Goal: Task Accomplishment & Management: Manage account settings

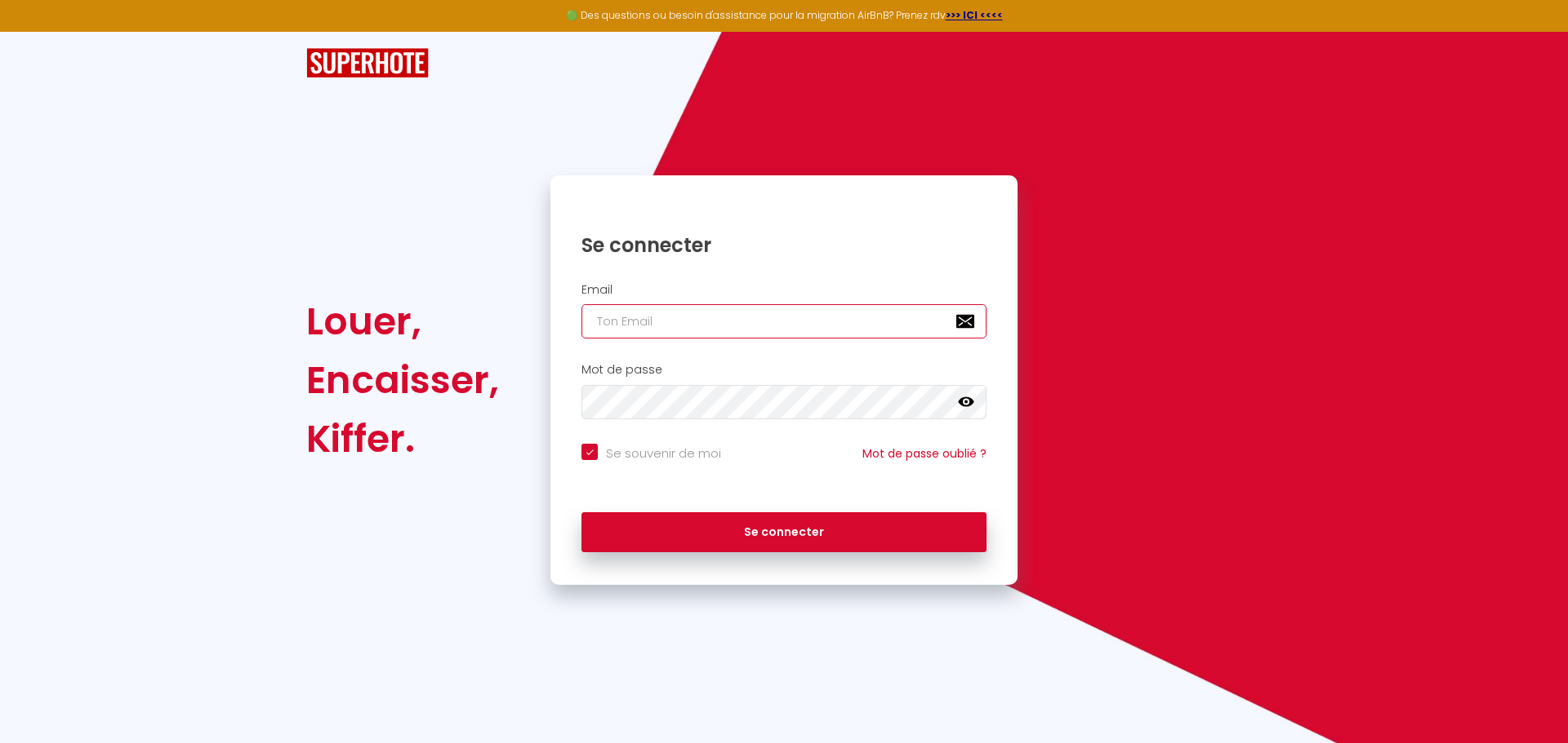
click at [608, 317] on input "email" at bounding box center [784, 321] width 405 height 35
type input "c"
checkbox input "true"
type input "ch"
checkbox input "true"
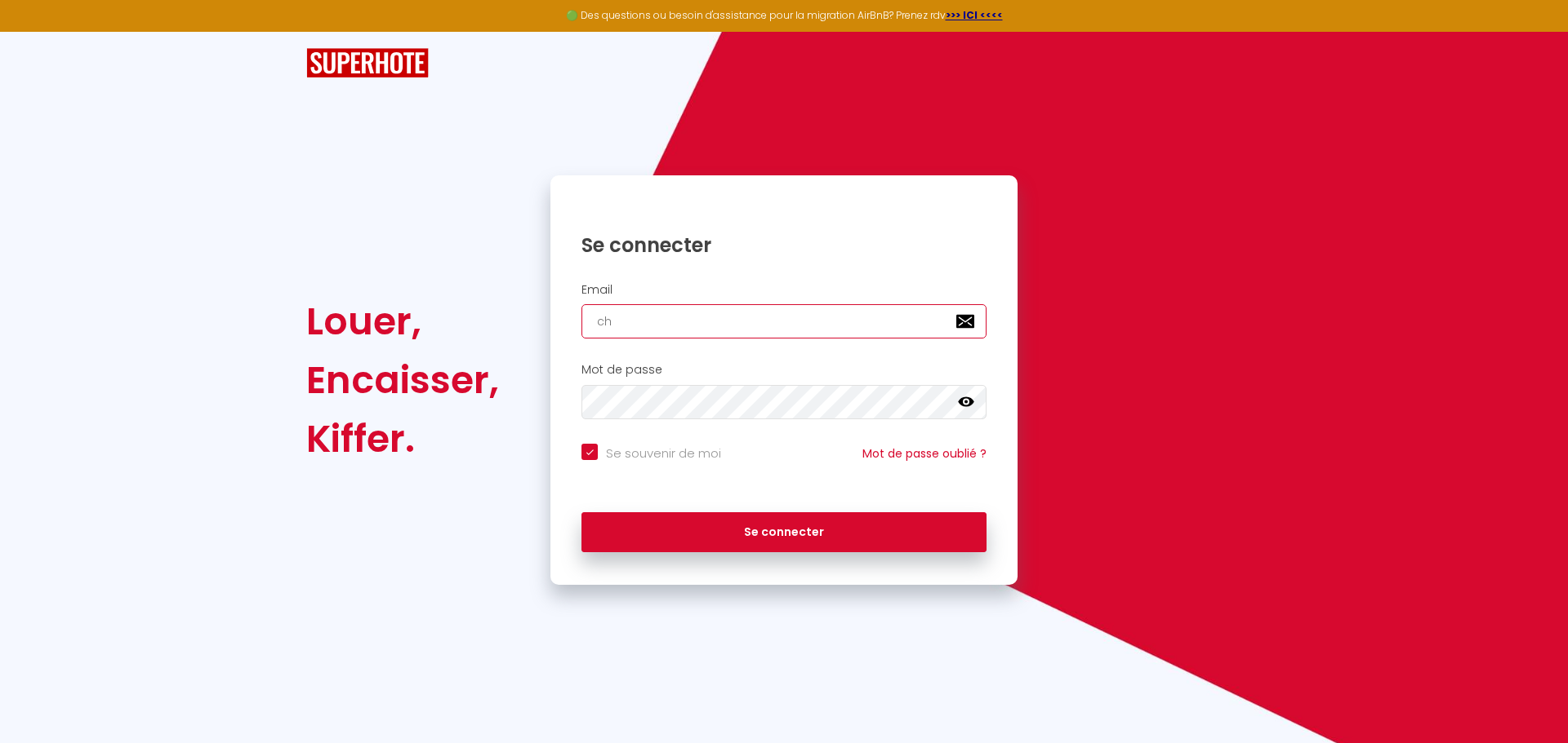
type input "chr"
checkbox input "true"
type input "chri"
checkbox input "true"
type input "[PERSON_NAME]"
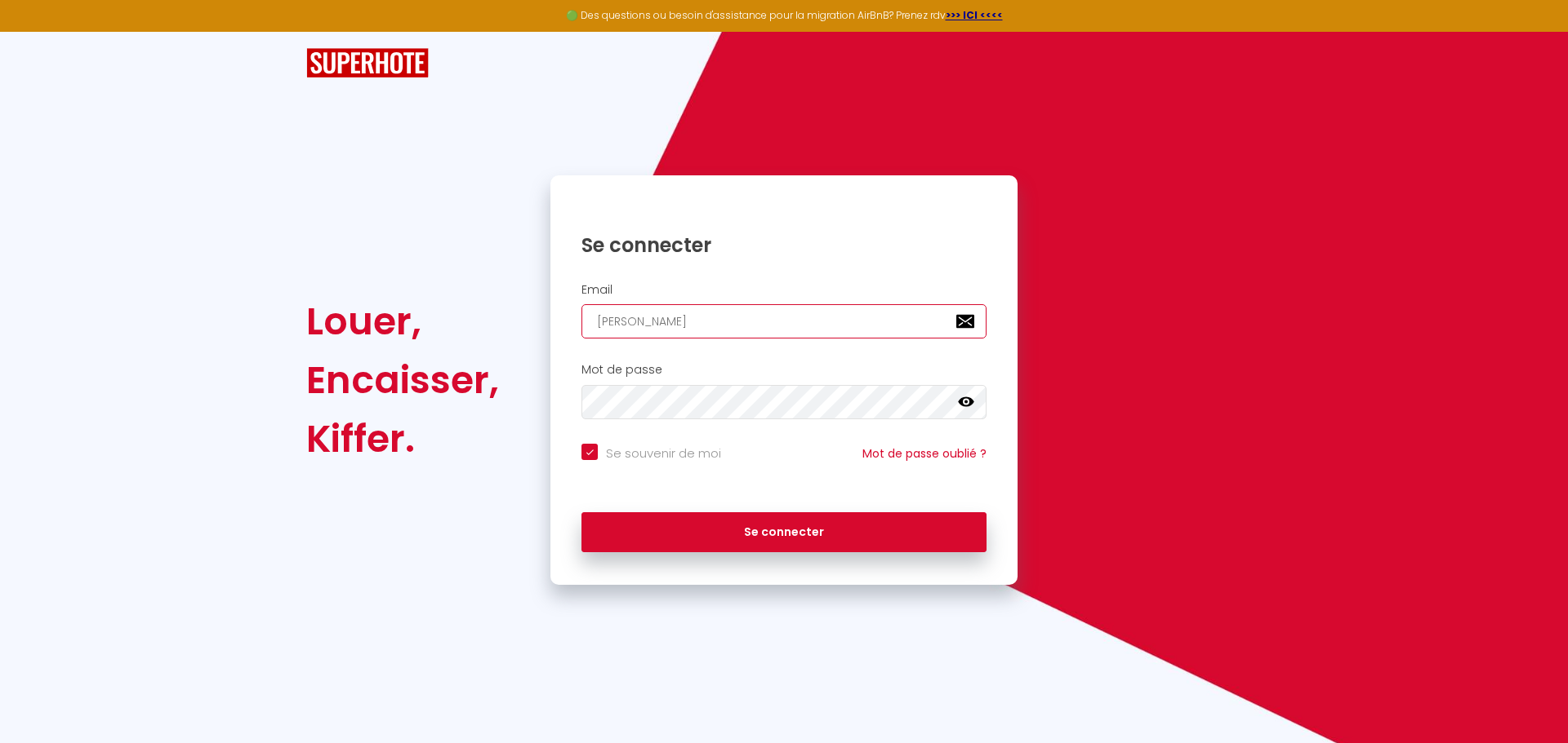
checkbox input "true"
type input "[DEMOGRAPHIC_DATA]"
checkbox input "true"
type input "[DEMOGRAPHIC_DATA]"
checkbox input "true"
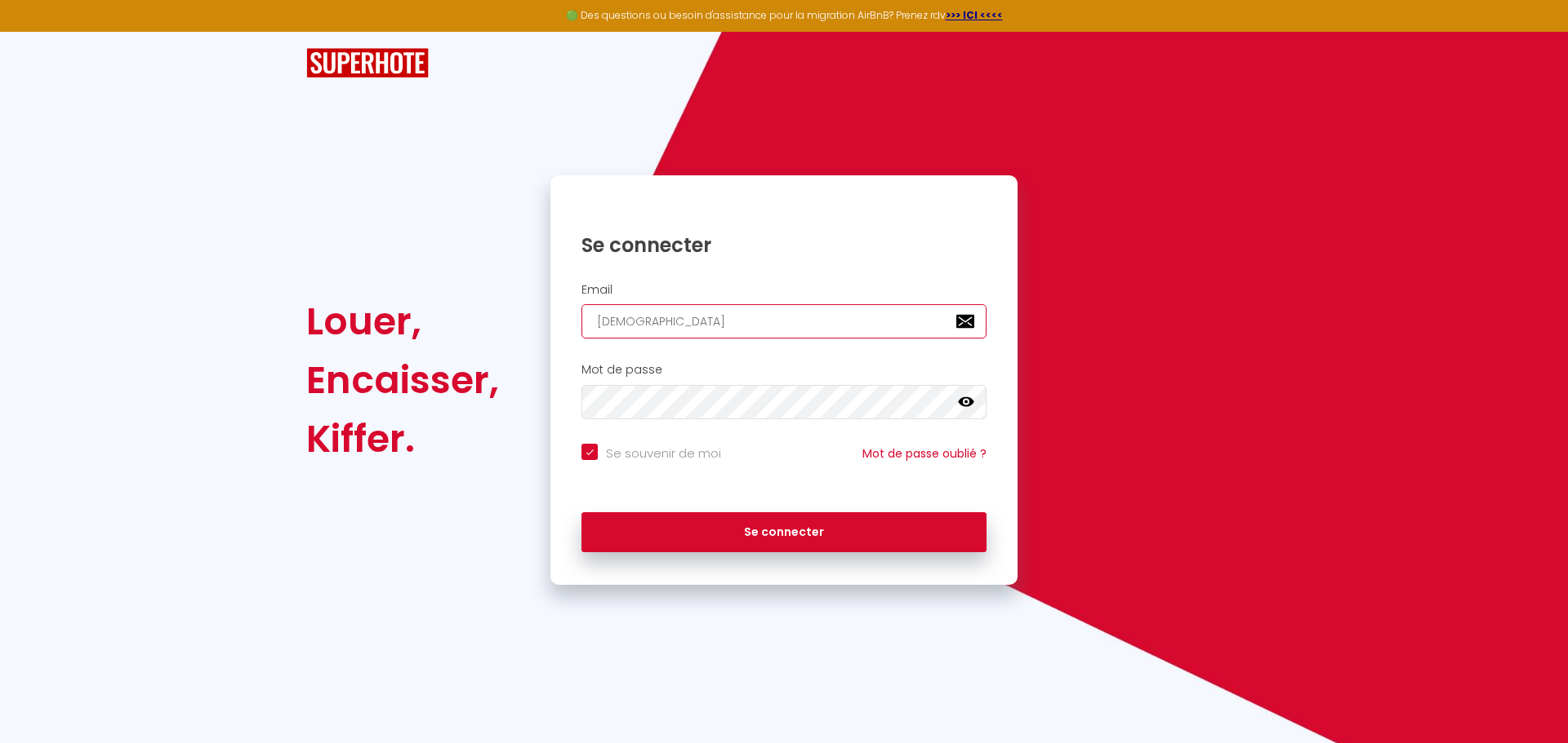
type input "christia"
checkbox input "true"
type input "[DEMOGRAPHIC_DATA]"
checkbox input "true"
type input "[DEMOGRAPHIC_DATA]."
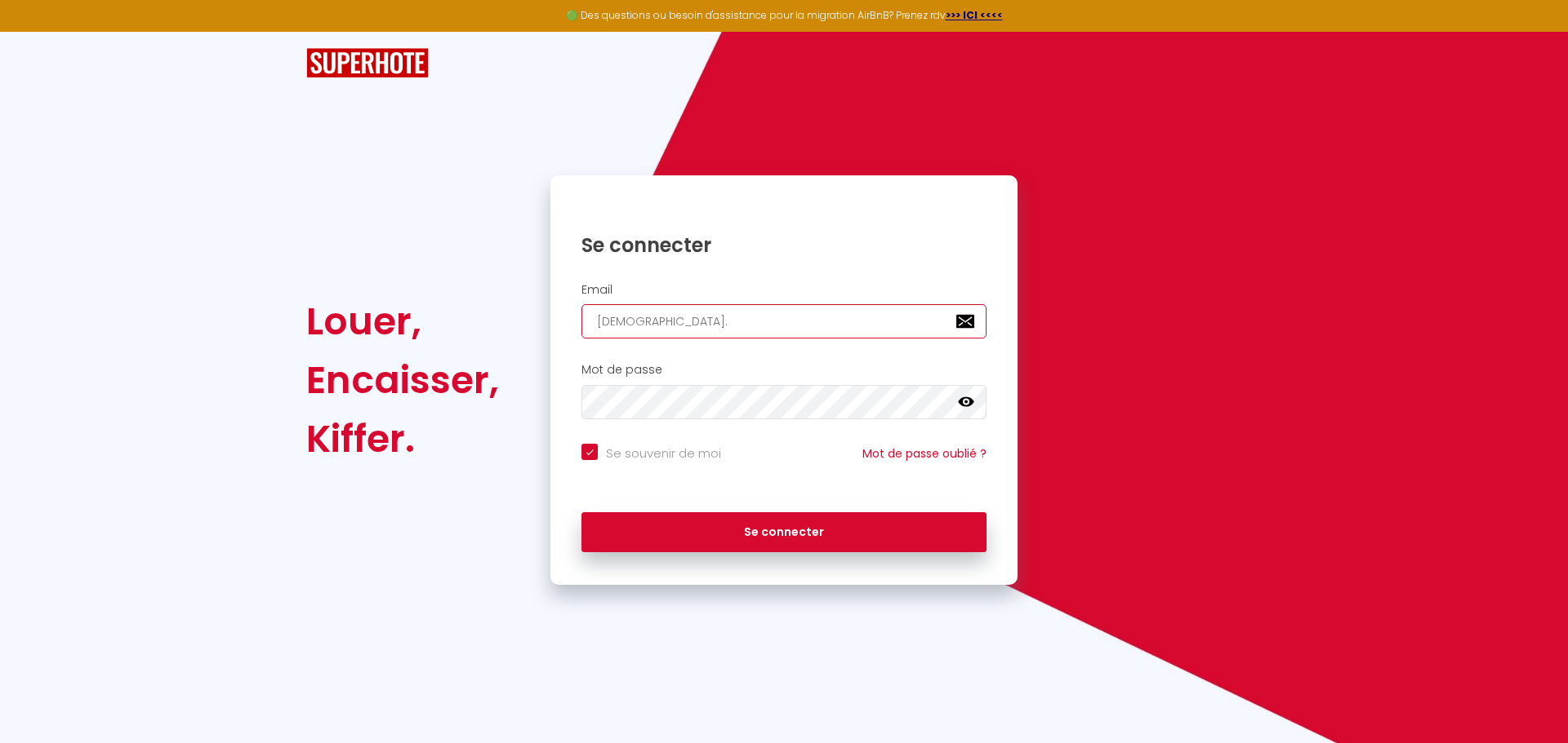
checkbox input "true"
type input "[DEMOGRAPHIC_DATA]b"
checkbox input "true"
type input "[DOMAIN_NAME]"
checkbox input "true"
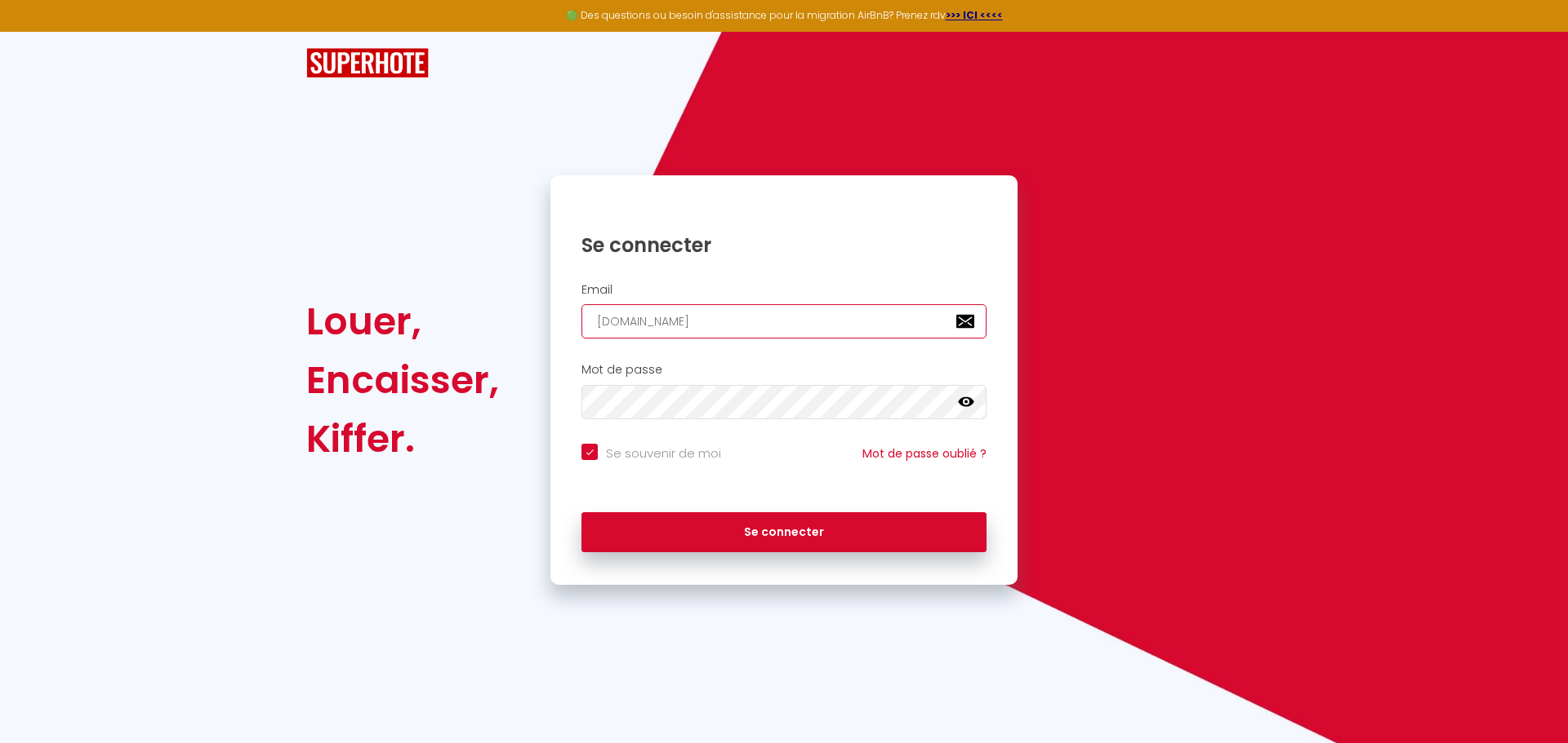
type input "[DEMOGRAPHIC_DATA]ber"
checkbox input "true"
type input "[DEMOGRAPHIC_DATA][PERSON_NAME]"
checkbox input "true"
type input "[DEMOGRAPHIC_DATA]berto"
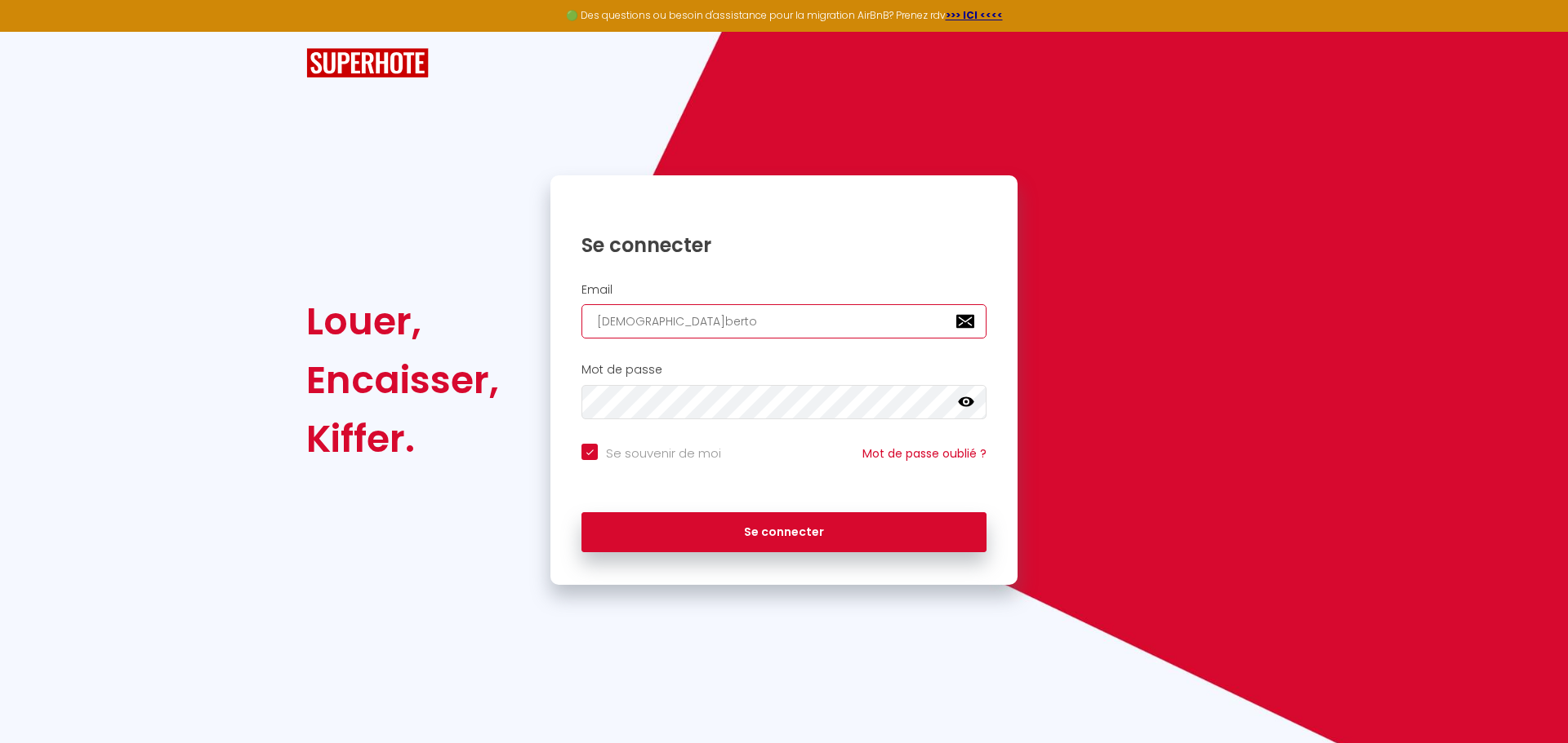
checkbox input "true"
type input "christian.[PERSON_NAME]"
checkbox input "true"
type input "[DEMOGRAPHIC_DATA]berton6"
checkbox input "true"
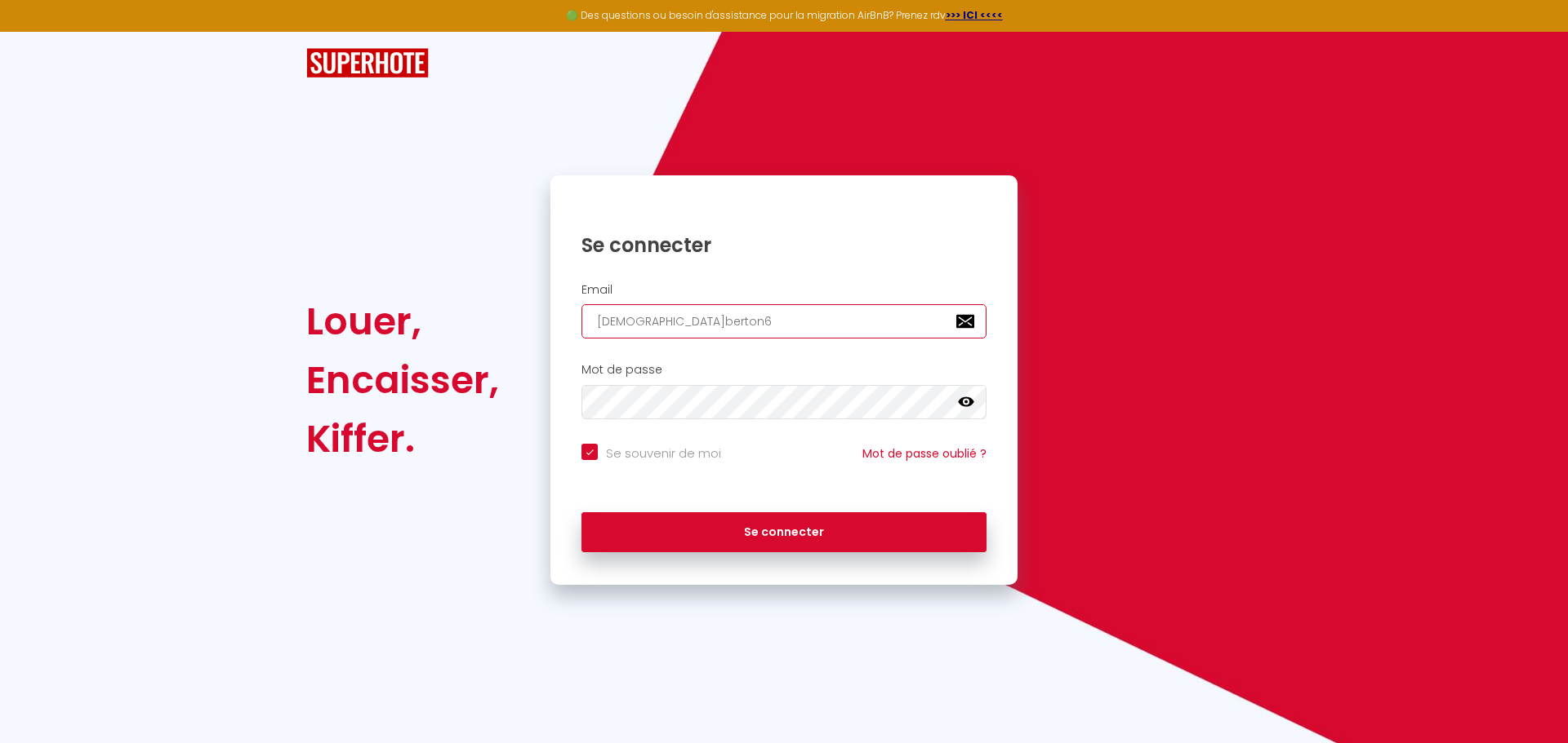
type input "[DEMOGRAPHIC_DATA]berton63"
checkbox input "true"
type input "[DEMOGRAPHIC_DATA]berton63@"
checkbox input "true"
type input "[DEMOGRAPHIC_DATA]"
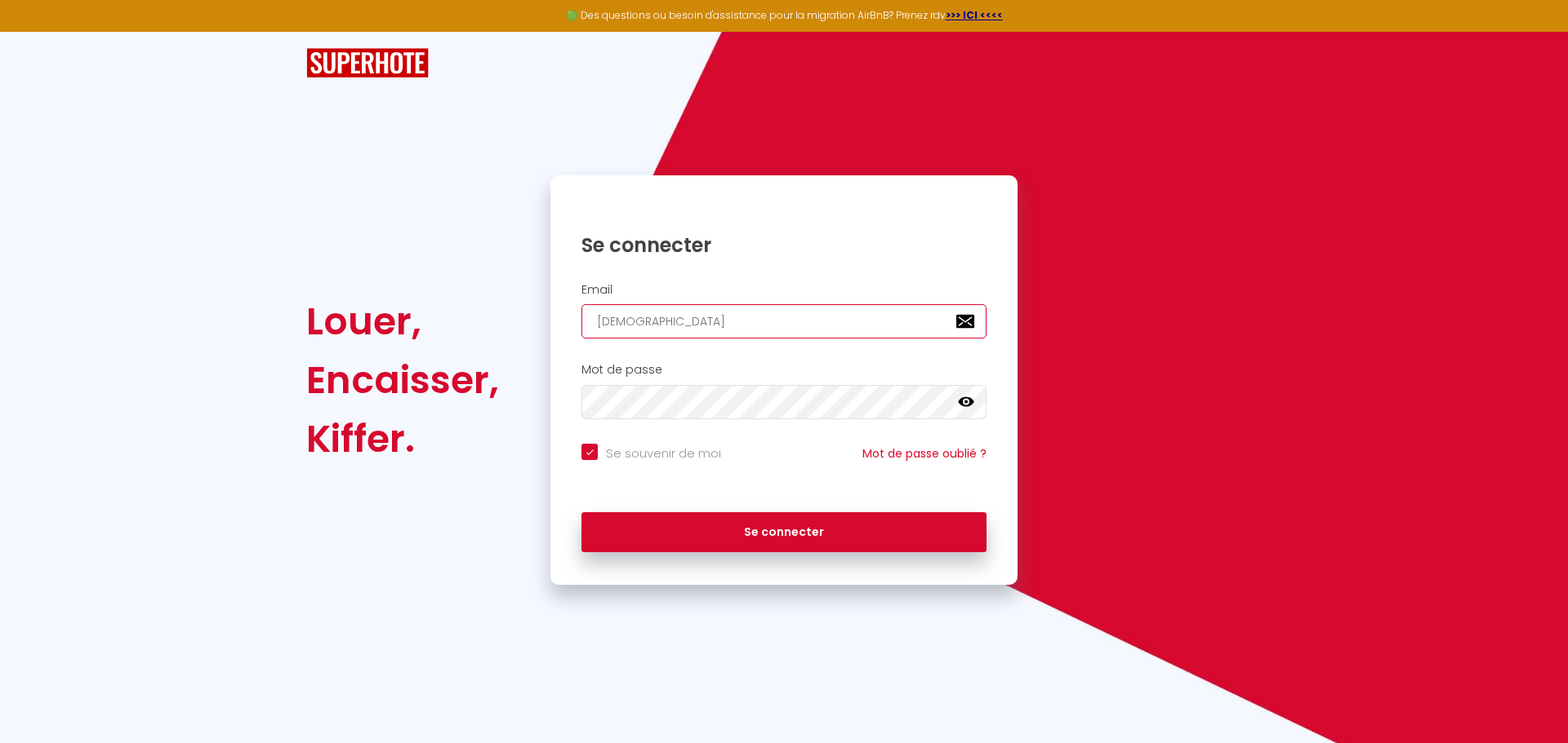
checkbox input "true"
type input "[DEMOGRAPHIC_DATA]"
checkbox input "true"
type input "[DEMOGRAPHIC_DATA]"
checkbox input "true"
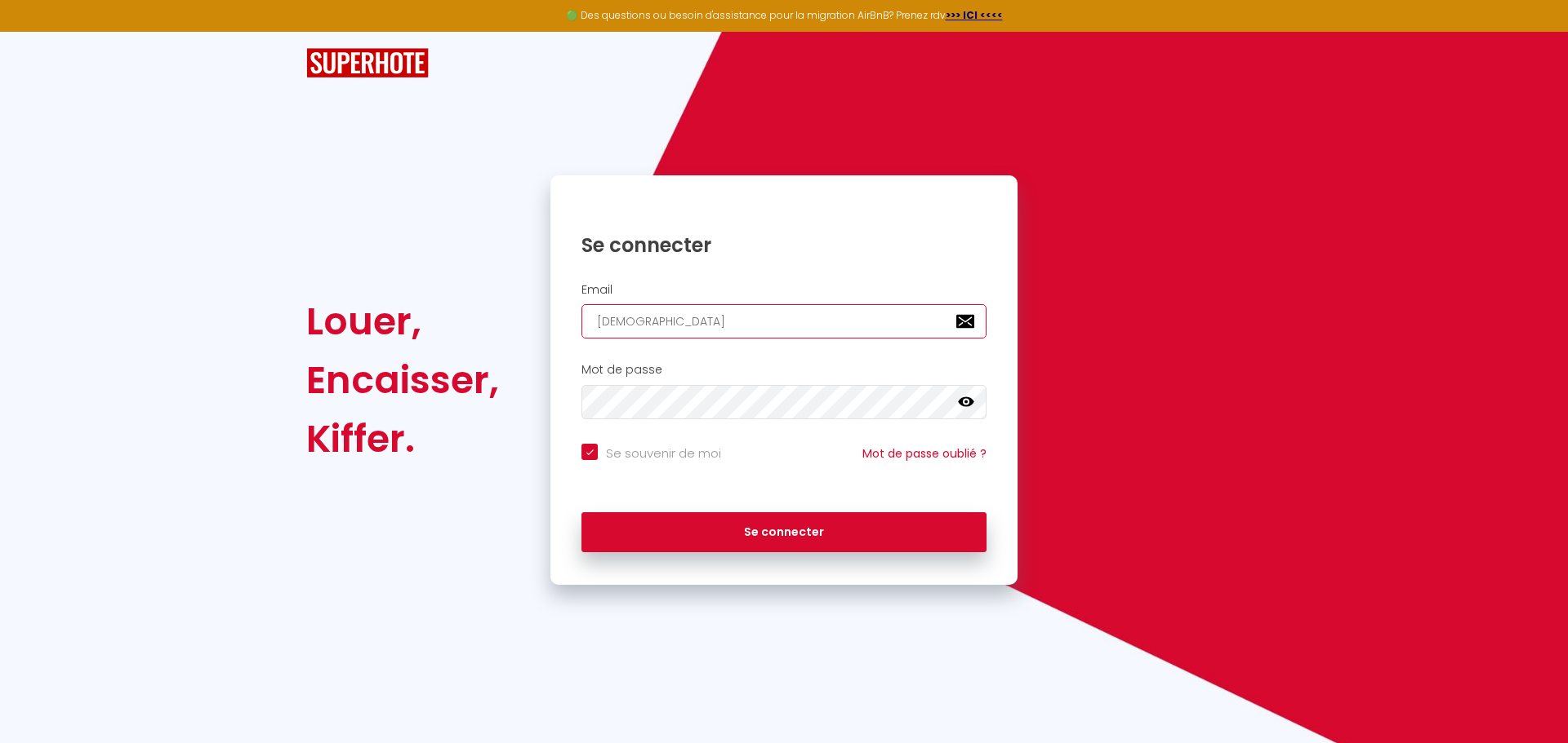
type input "[DEMOGRAPHIC_DATA]"
checkbox input "true"
type input "[DEMOGRAPHIC_DATA]"
checkbox input "true"
type input "[DEMOGRAPHIC_DATA]"
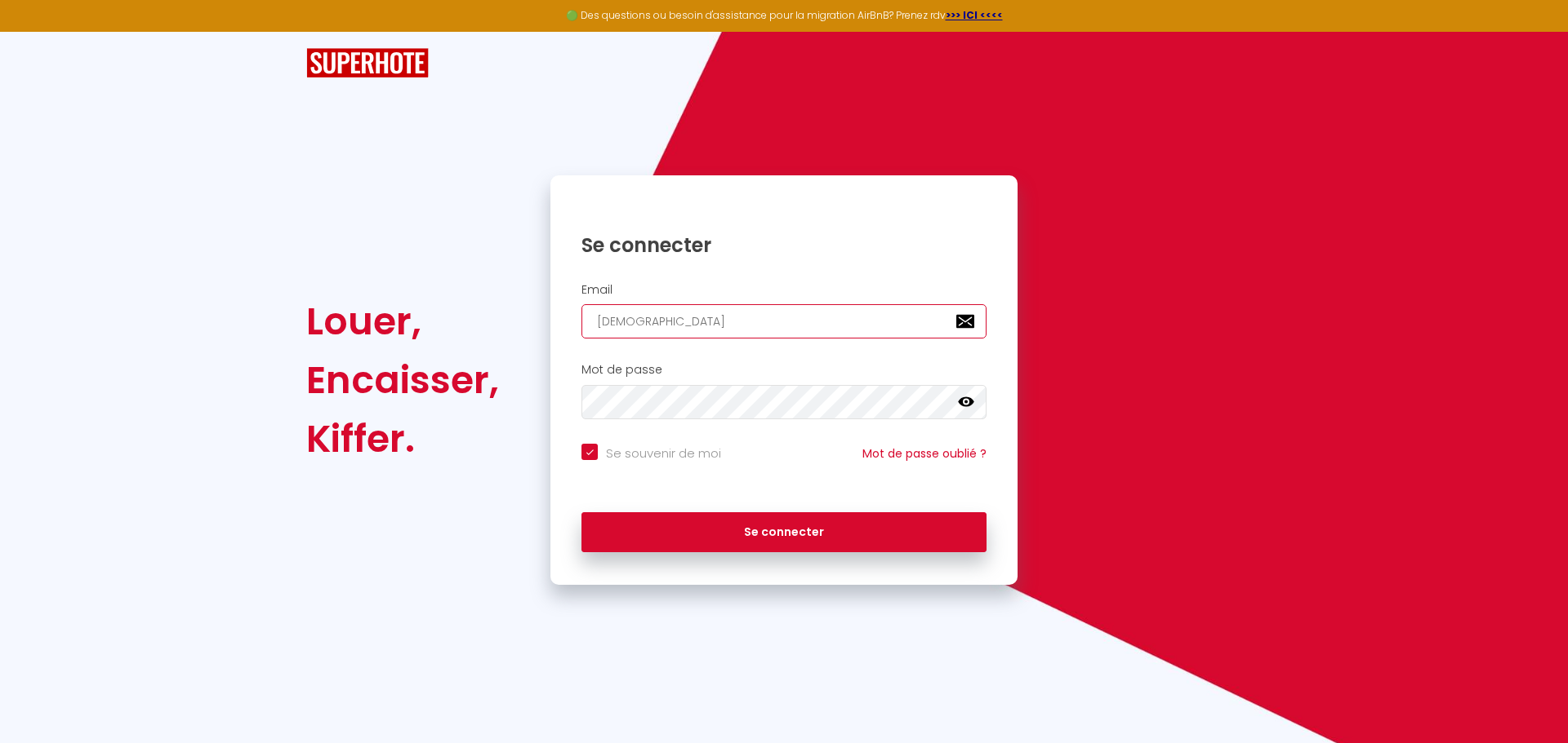
checkbox input "true"
type input "[DEMOGRAPHIC_DATA]."
checkbox input "true"
type input "christian.berton63@orange.f"
checkbox input "true"
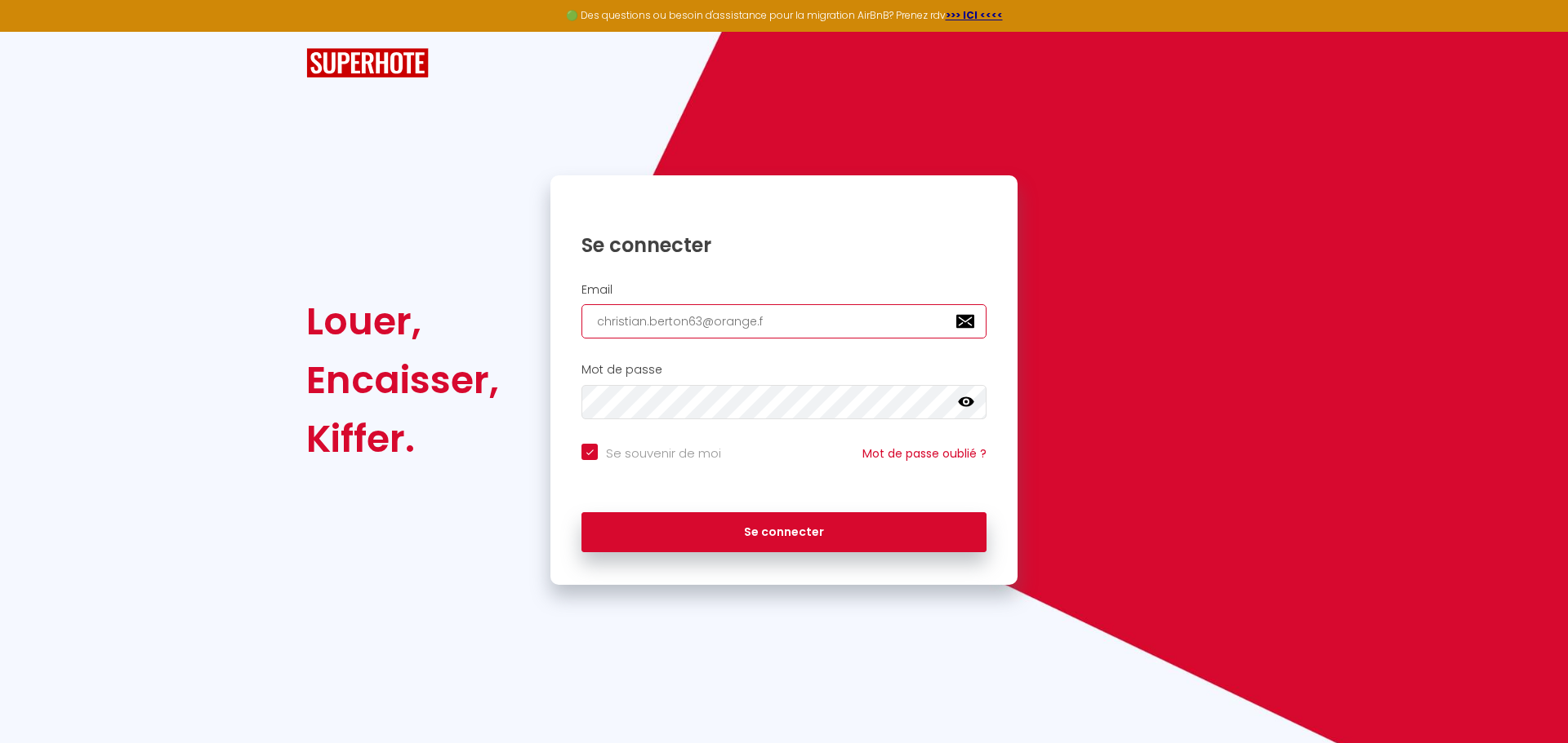
type input "[EMAIL_ADDRESS][DOMAIN_NAME]"
checkbox input "true"
type input "[EMAIL_ADDRESS][DOMAIN_NAME]"
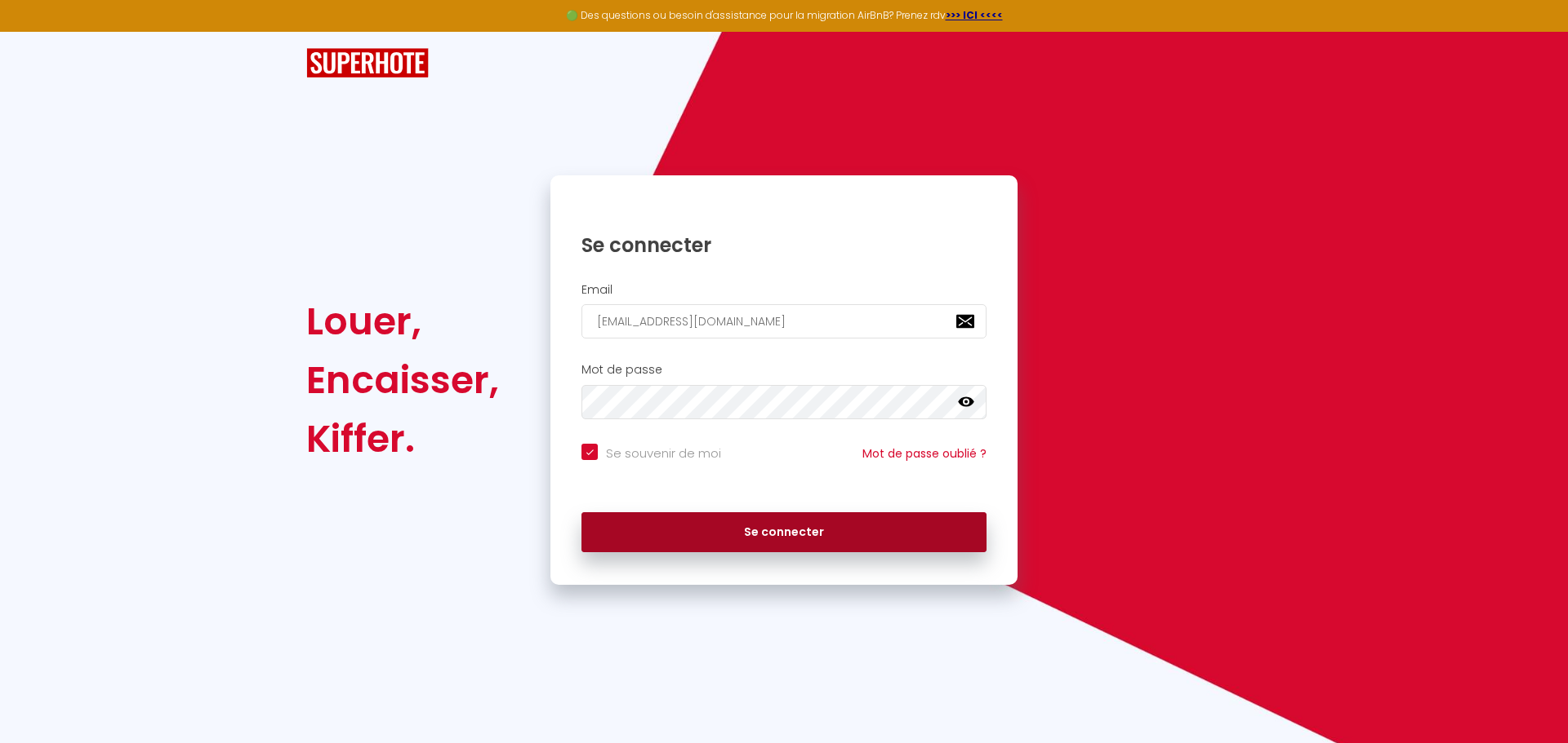
click at [786, 534] on button "Se connecter" at bounding box center [784, 533] width 405 height 41
checkbox input "true"
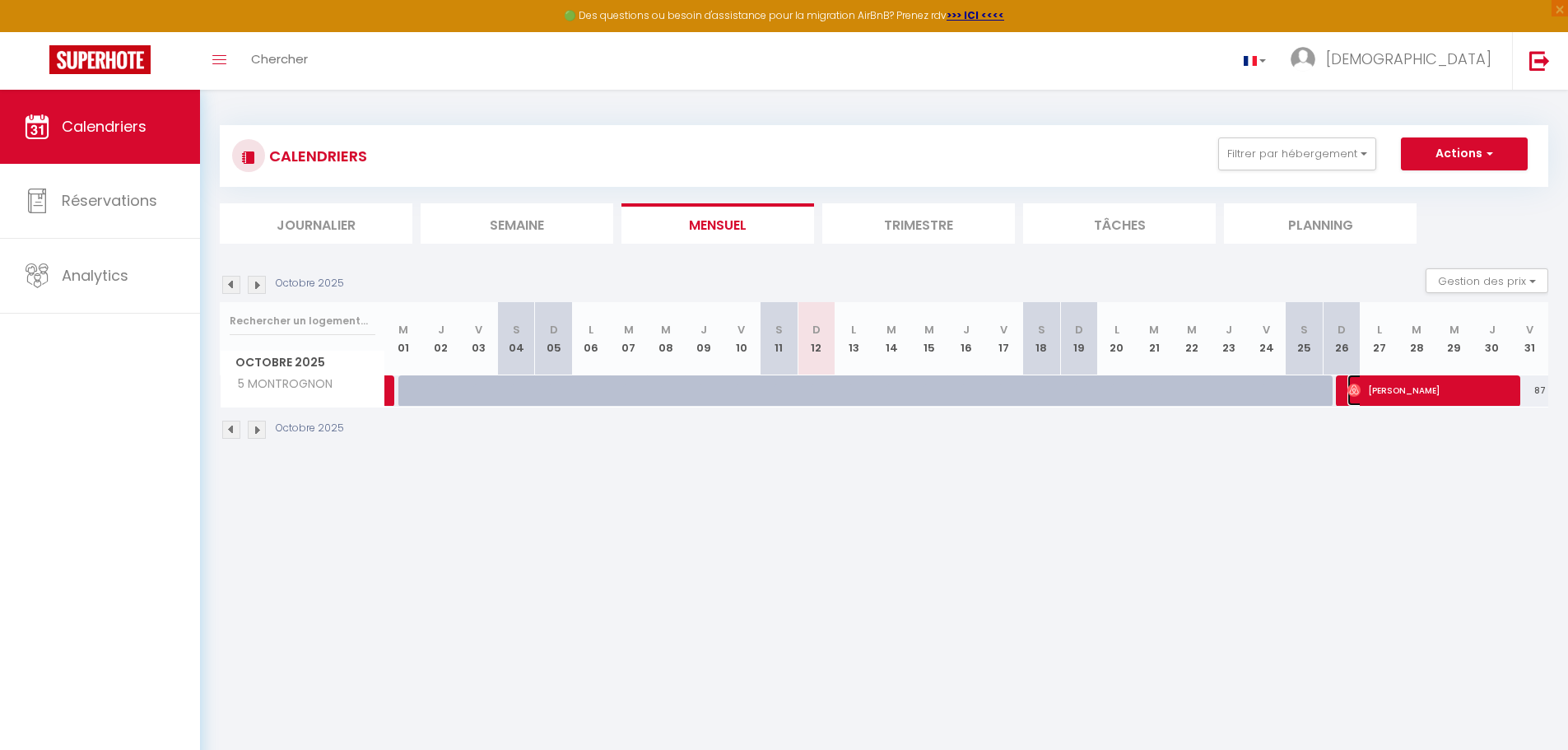
click at [1411, 383] on span "[PERSON_NAME]" at bounding box center [1429, 391] width 164 height 31
select select "OK"
select select "0"
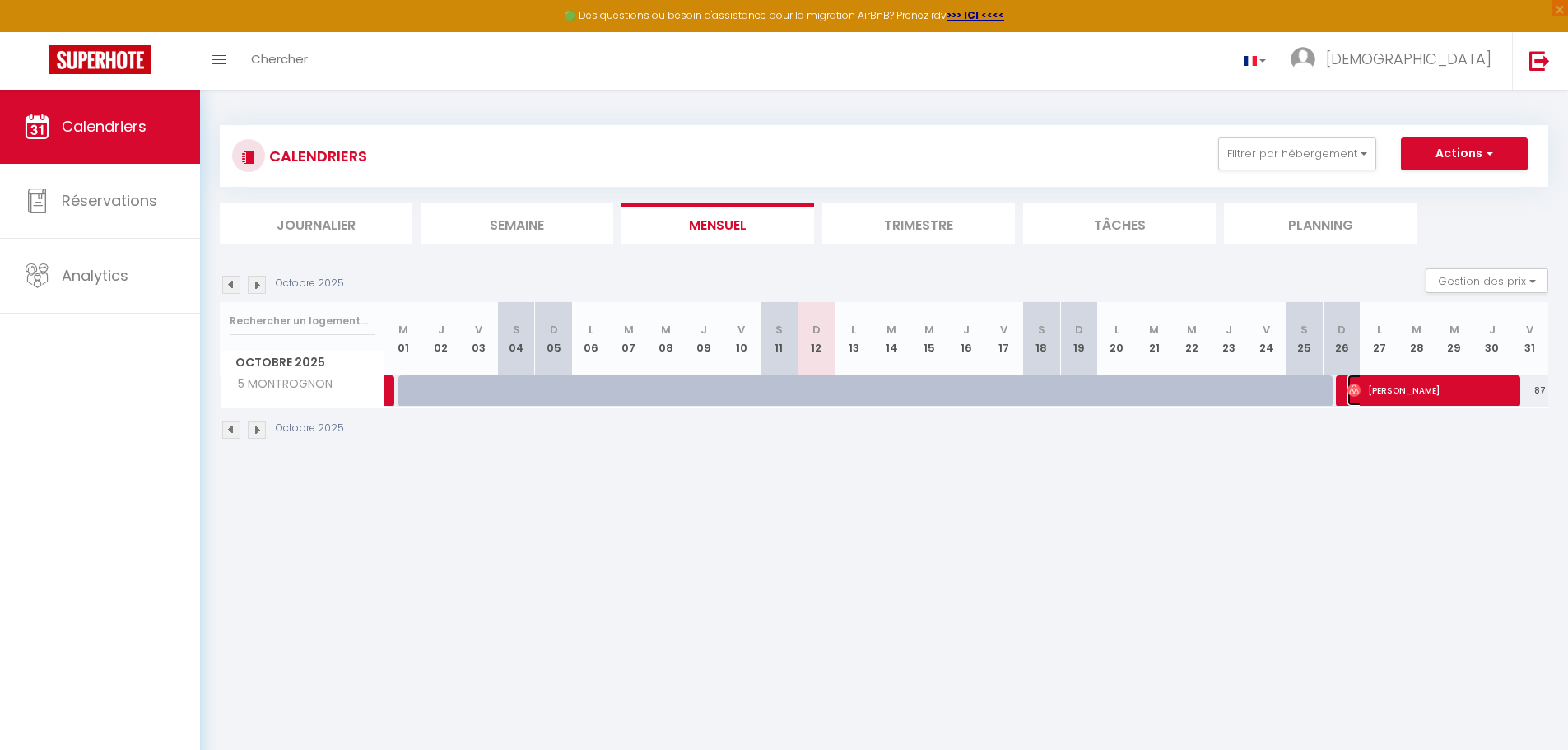
select select "1"
select select
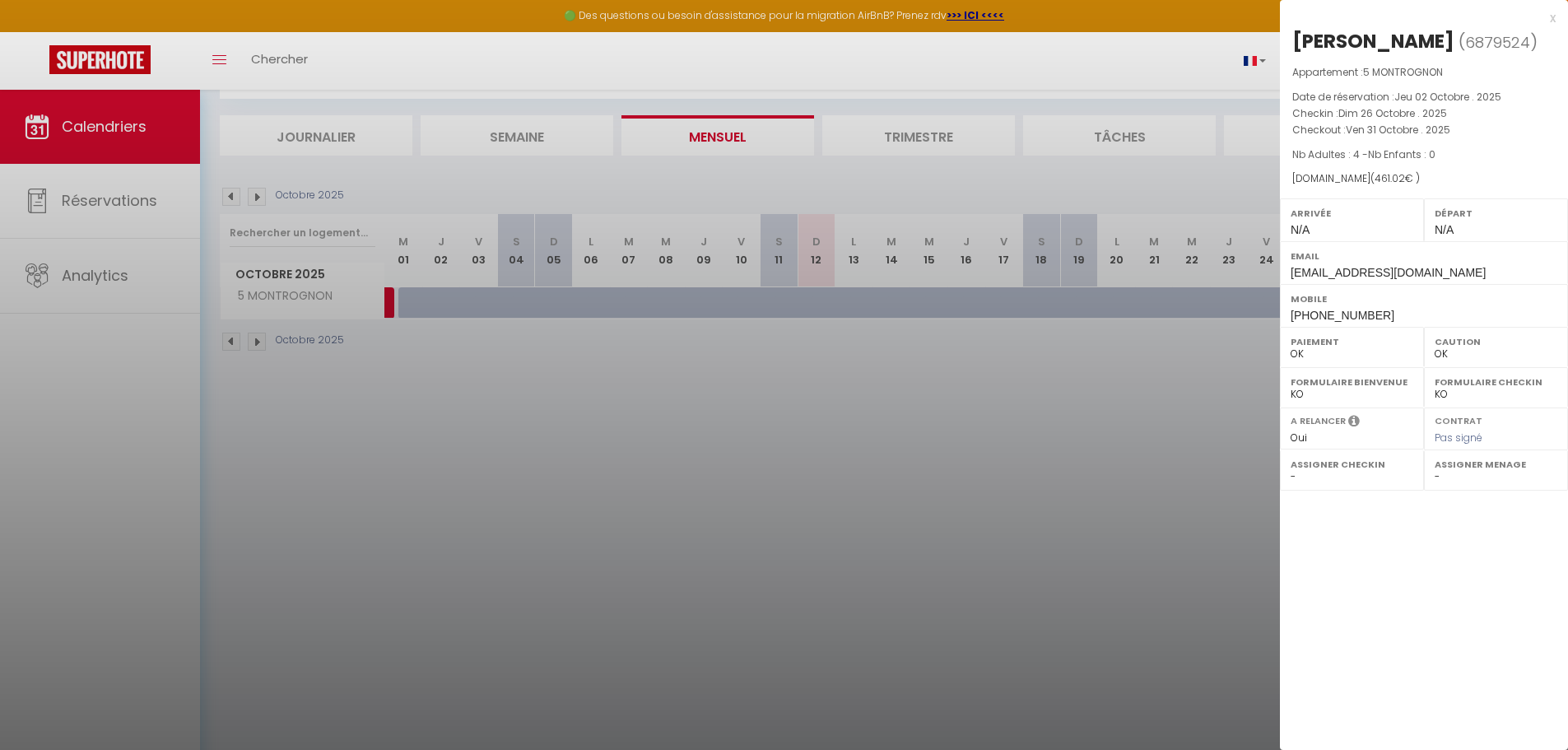
scroll to position [90, 0]
click at [1251, 166] on div at bounding box center [784, 375] width 1568 height 750
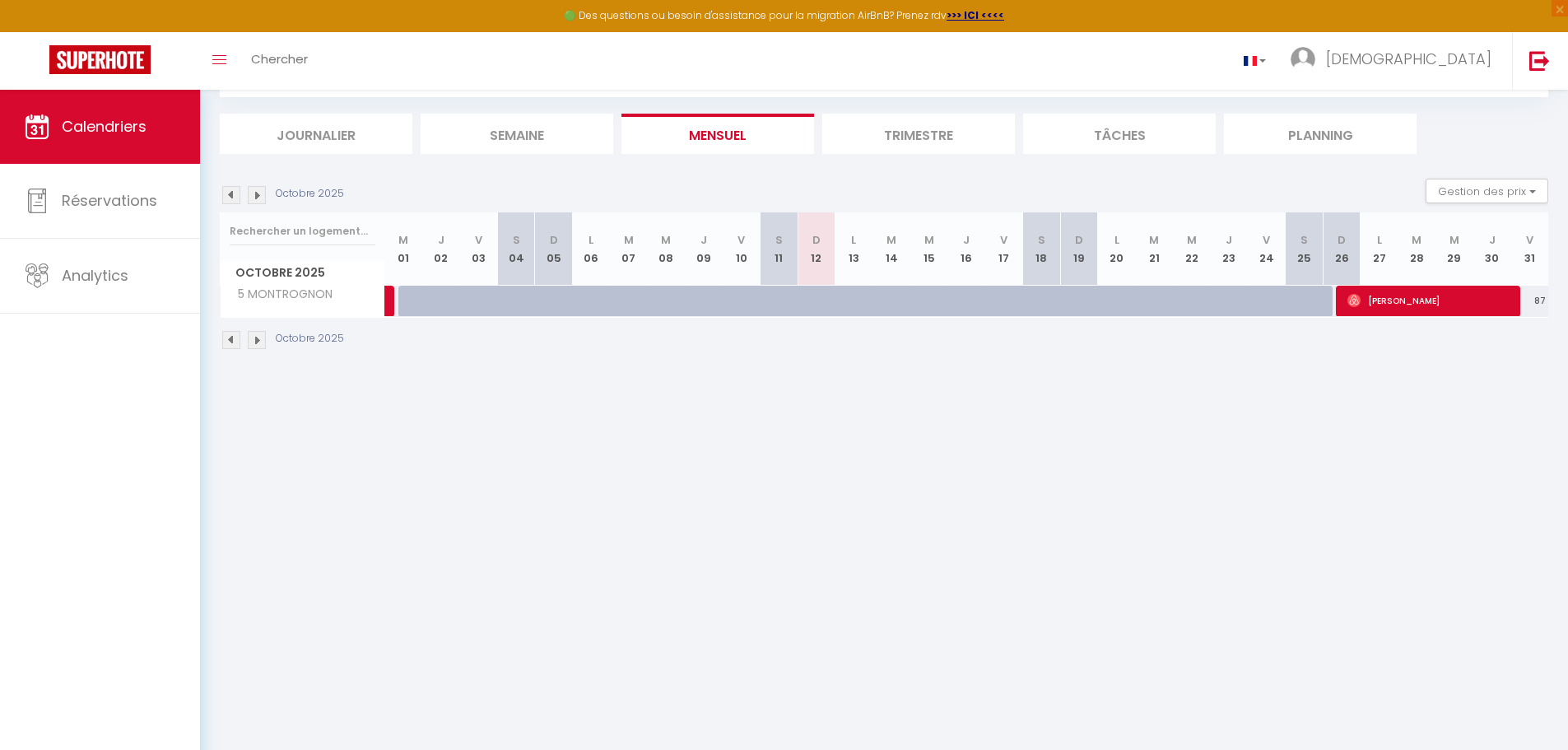
click at [255, 335] on img at bounding box center [257, 340] width 18 height 18
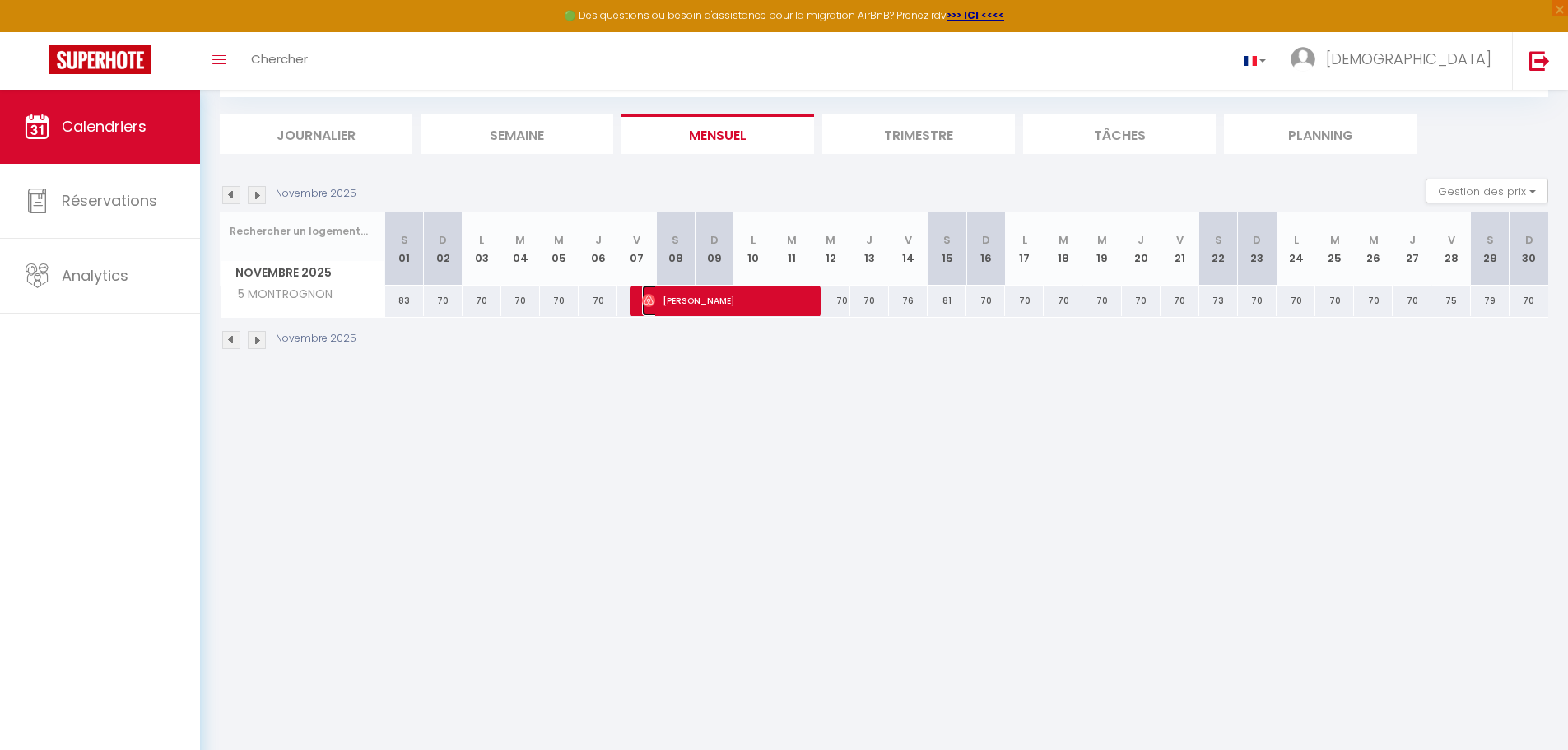
click at [709, 300] on span "[PERSON_NAME]" at bounding box center [726, 301] width 168 height 31
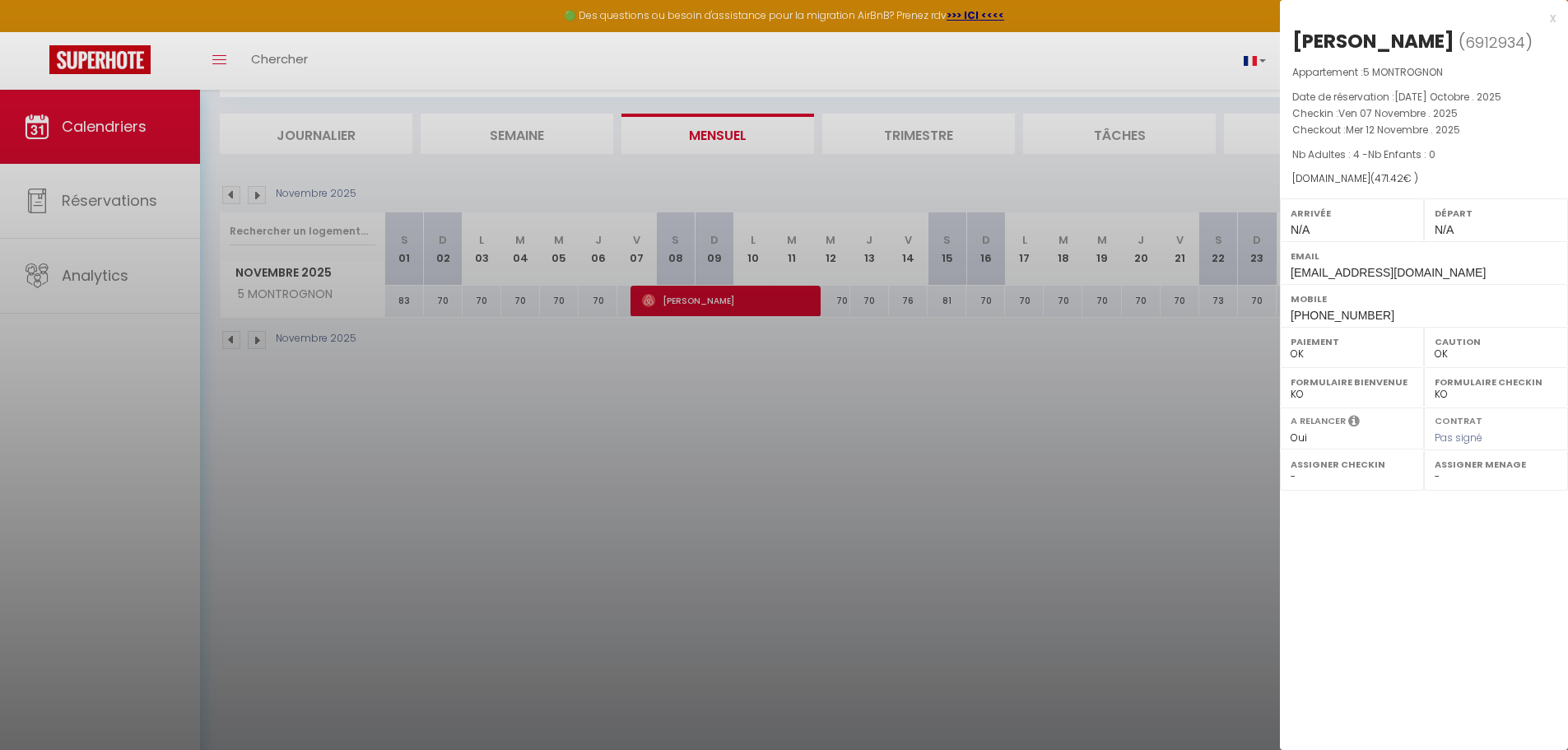
click at [1173, 171] on div at bounding box center [784, 375] width 1568 height 750
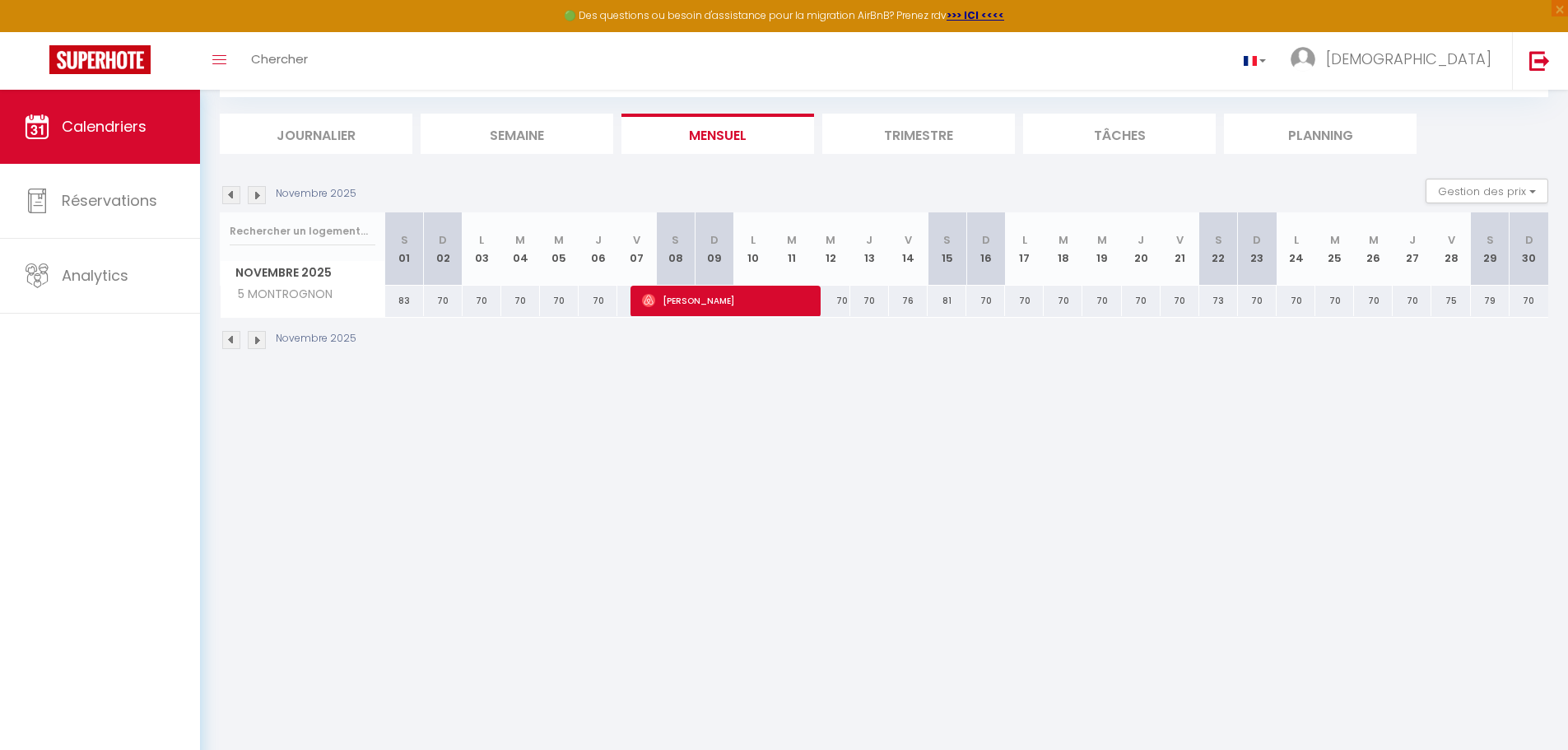
click at [228, 332] on img at bounding box center [231, 340] width 18 height 18
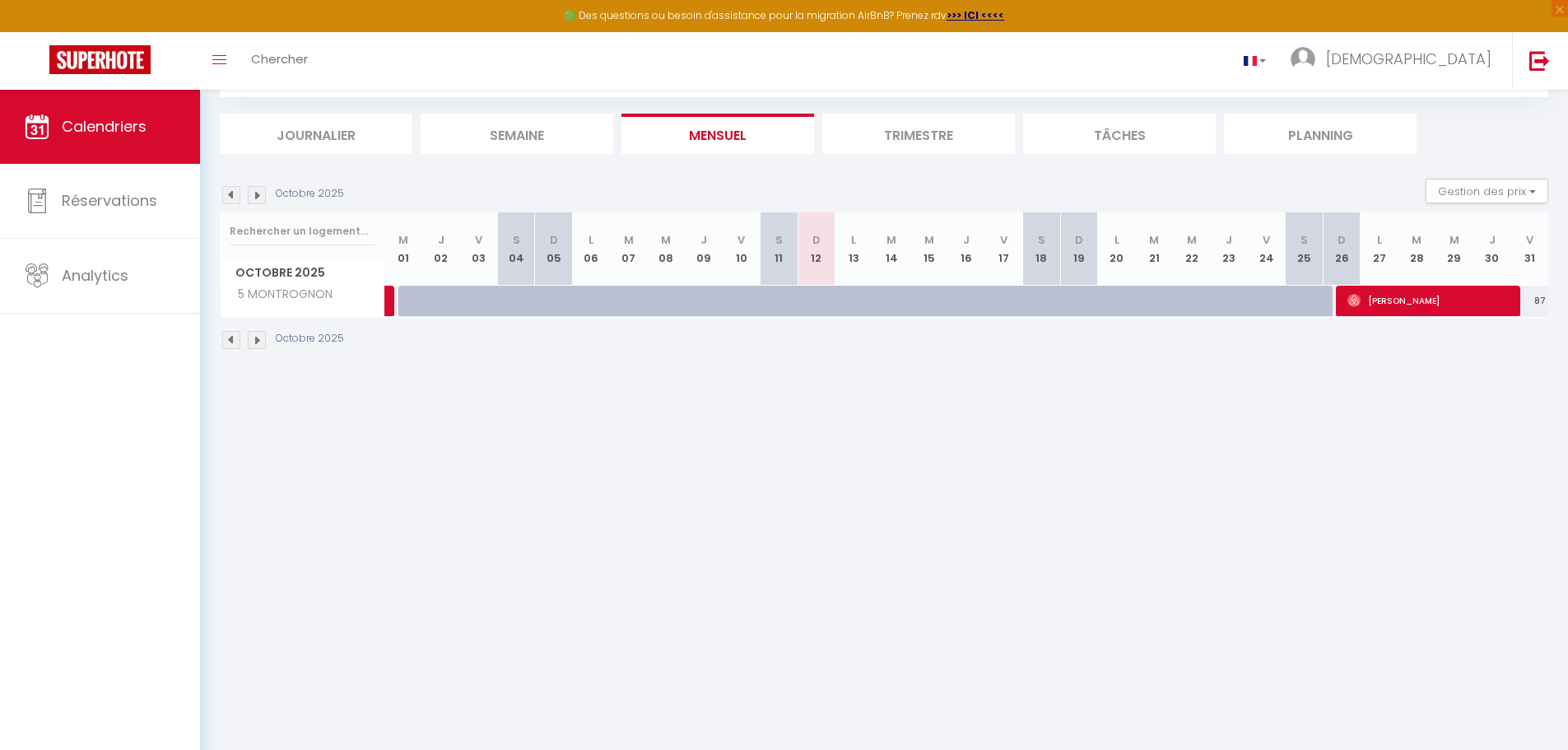
click at [252, 335] on img at bounding box center [257, 340] width 18 height 18
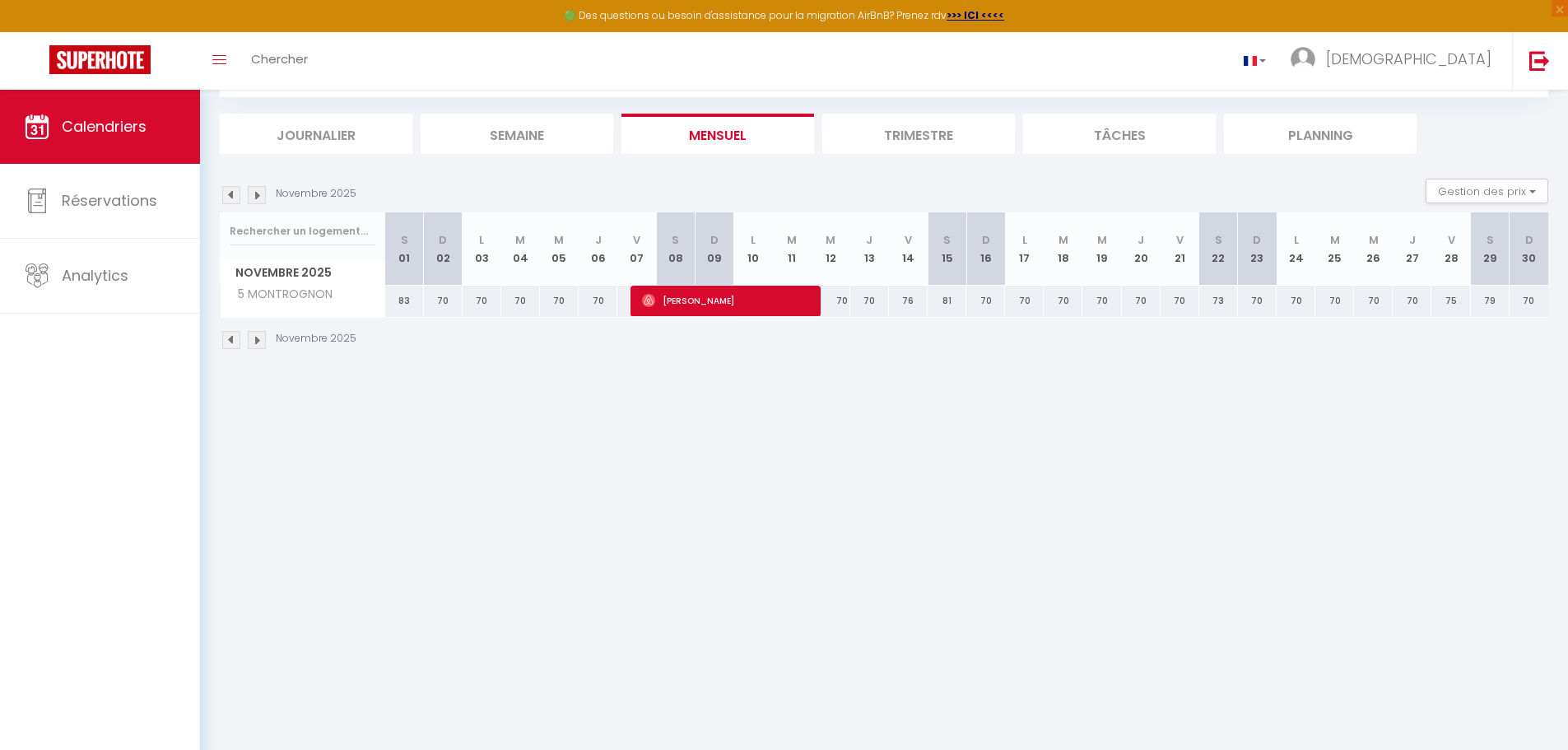
click at [231, 335] on img at bounding box center [231, 340] width 18 height 18
